Goal: Task Accomplishment & Management: Use online tool/utility

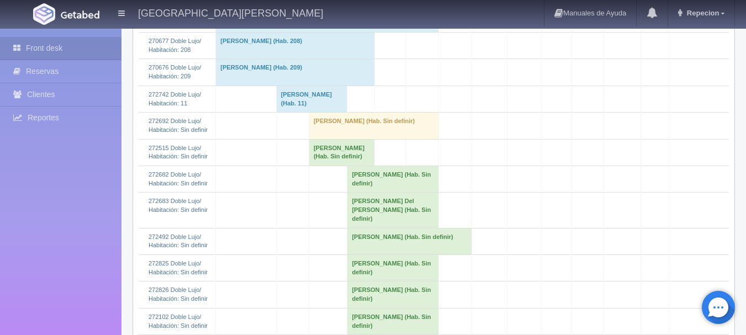
scroll to position [331, 0]
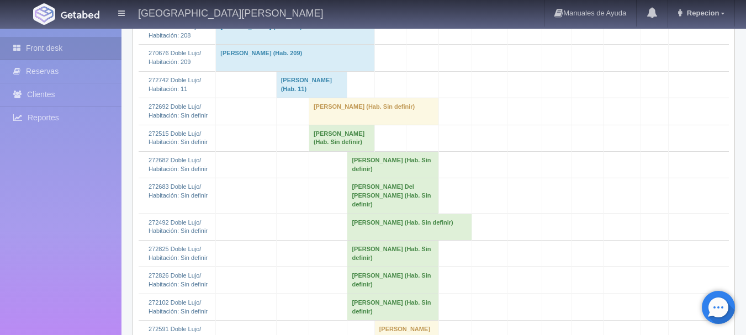
click at [326, 139] on td "[PERSON_NAME] (Hab. Sin definir)" at bounding box center [342, 138] width 66 height 27
click at [346, 130] on td "[PERSON_NAME] (Hab. Sin definir)" at bounding box center [342, 138] width 66 height 27
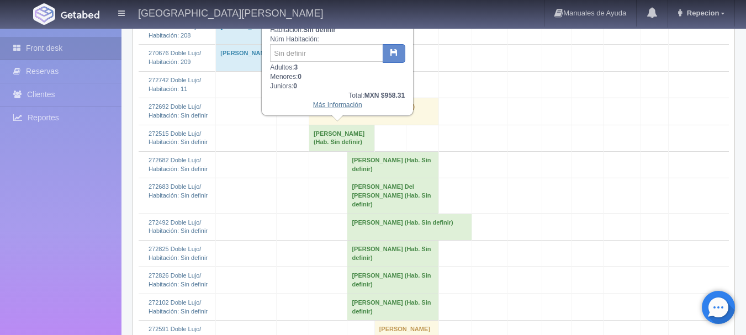
click at [336, 105] on link "Más Información" at bounding box center [337, 105] width 49 height 8
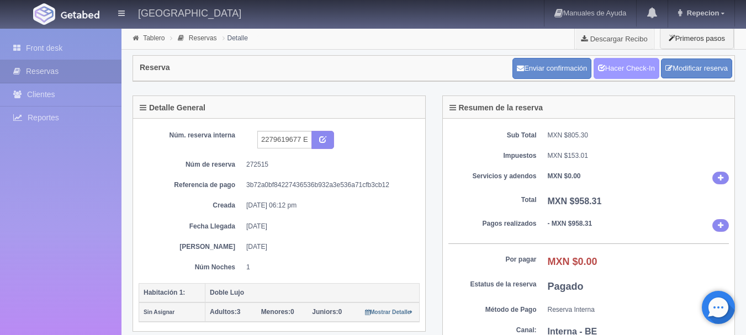
click at [647, 66] on link "Hacer Check-In" at bounding box center [627, 68] width 66 height 21
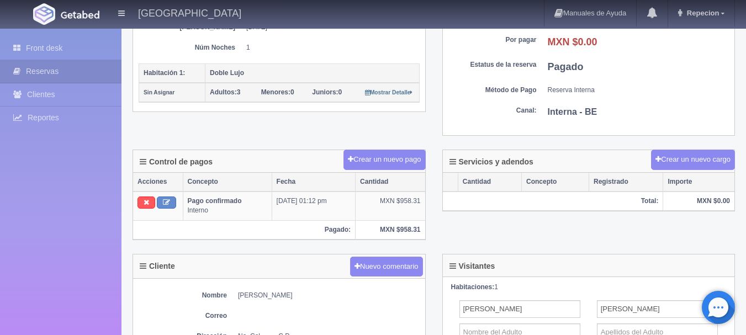
scroll to position [55, 0]
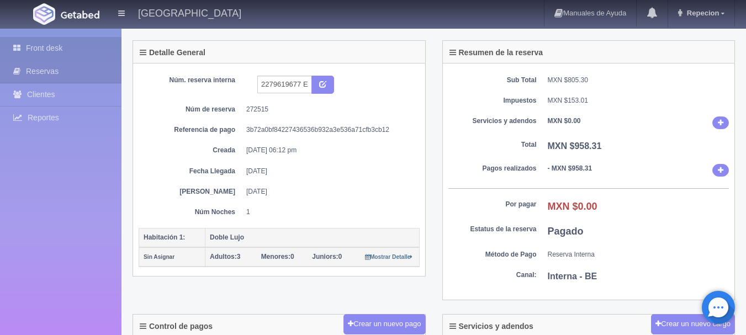
click at [61, 43] on link "Front desk" at bounding box center [61, 48] width 122 height 23
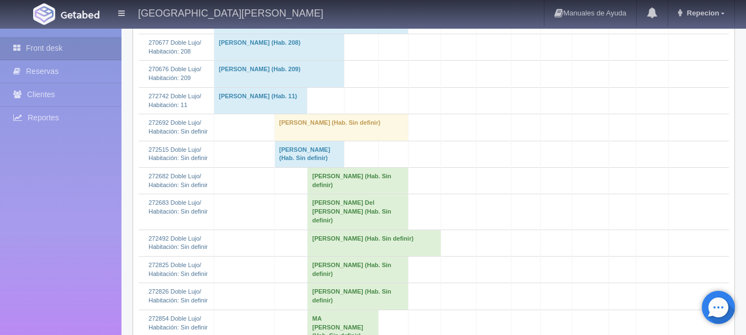
scroll to position [387, 0]
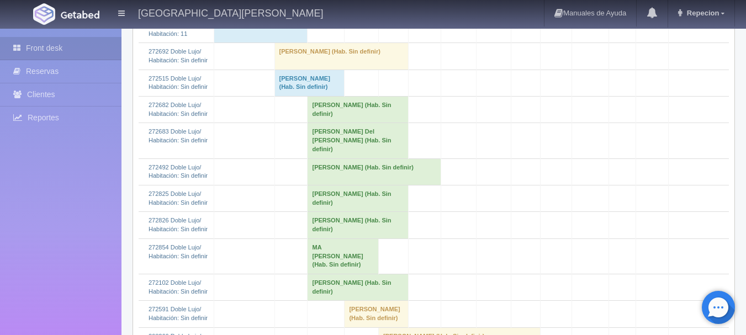
click at [294, 91] on td "Brenda Rodriguez (Hab. Sin definir)" at bounding box center [310, 83] width 70 height 27
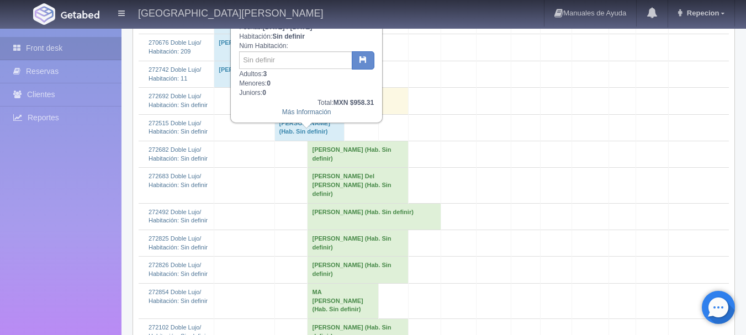
scroll to position [276, 0]
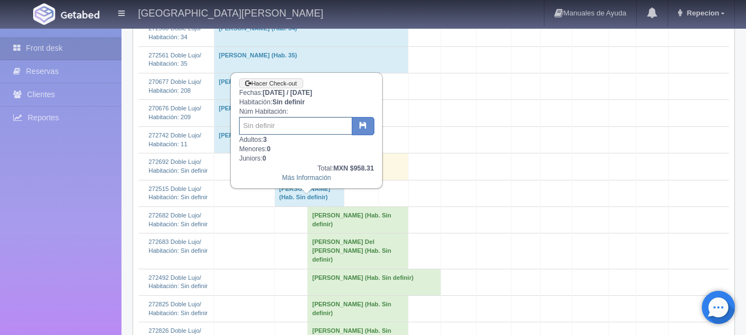
click at [282, 130] on input "text" at bounding box center [295, 126] width 113 height 18
type input "10"
click at [367, 126] on button "button" at bounding box center [363, 126] width 23 height 19
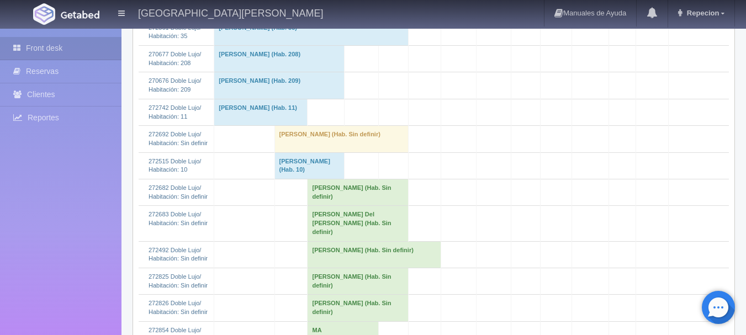
scroll to position [387, 0]
